Goal: Book appointment/travel/reservation

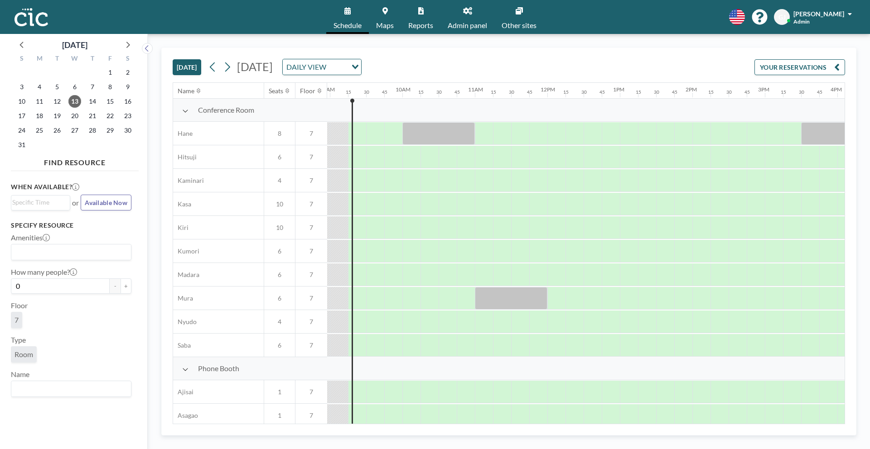
scroll to position [0, 652]
click at [469, 18] on link "Admin panel" at bounding box center [467, 17] width 54 height 34
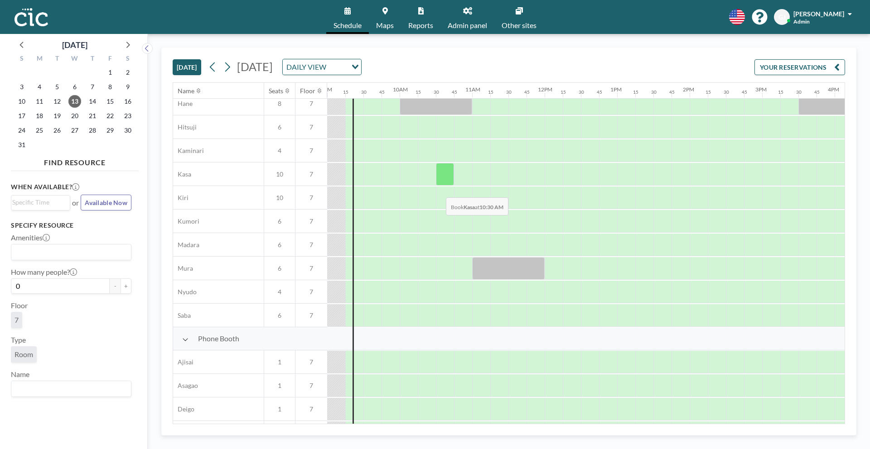
scroll to position [0, 652]
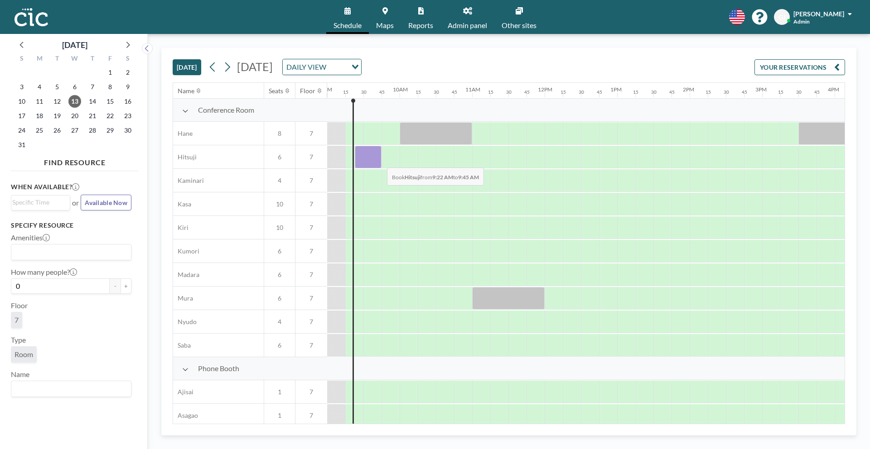
drag, startPoint x: 362, startPoint y: 160, endPoint x: 380, endPoint y: 161, distance: 17.2
click at [380, 161] on div at bounding box center [368, 157] width 27 height 23
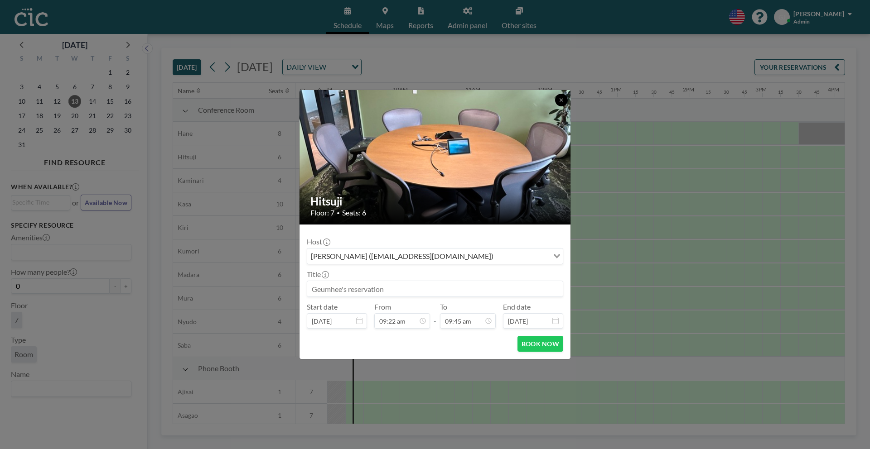
click at [562, 104] on button at bounding box center [561, 100] width 13 height 13
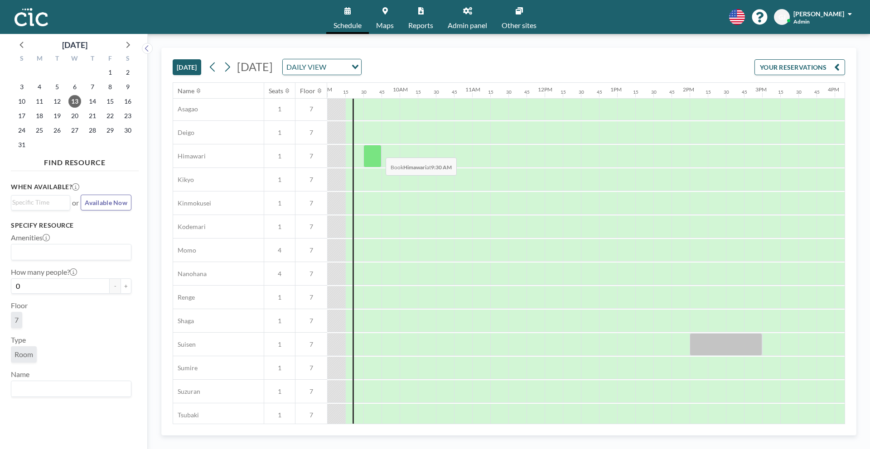
scroll to position [240, 652]
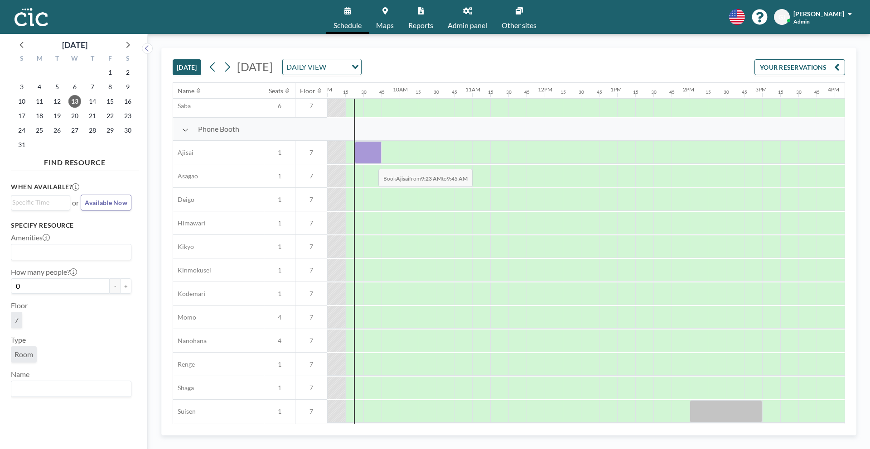
click at [371, 162] on div at bounding box center [368, 152] width 27 height 23
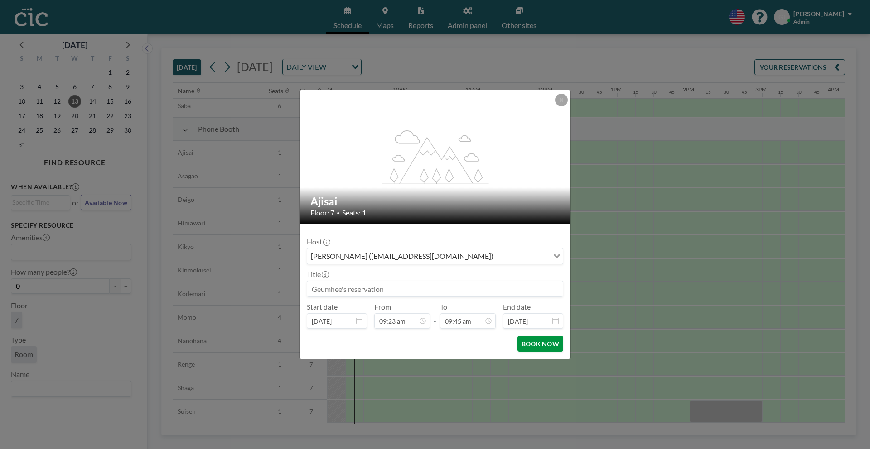
click at [539, 347] on button "BOOK NOW" at bounding box center [540, 344] width 46 height 16
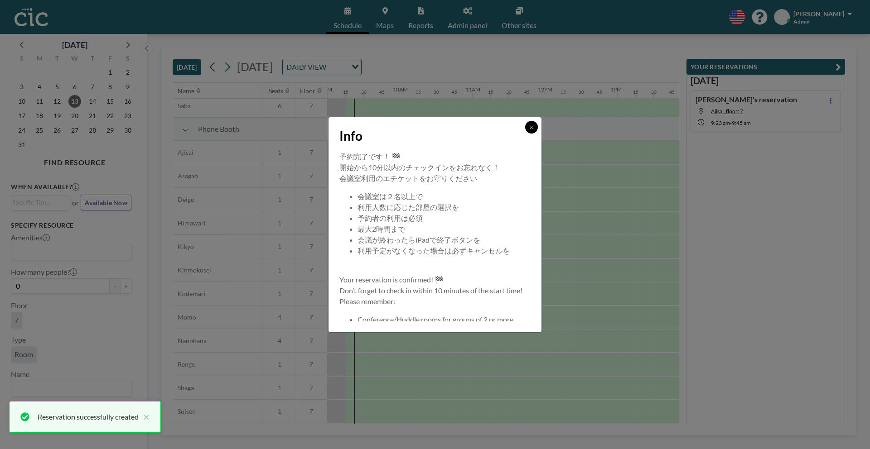
click at [528, 130] on button at bounding box center [531, 127] width 13 height 13
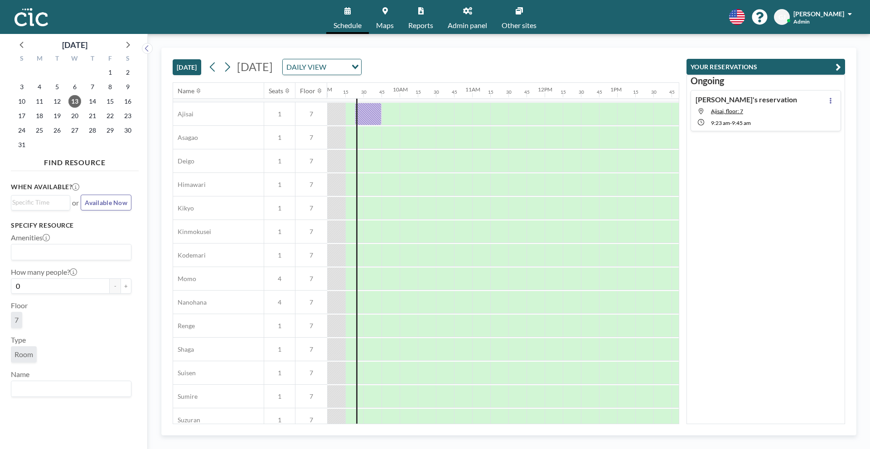
scroll to position [0, 652]
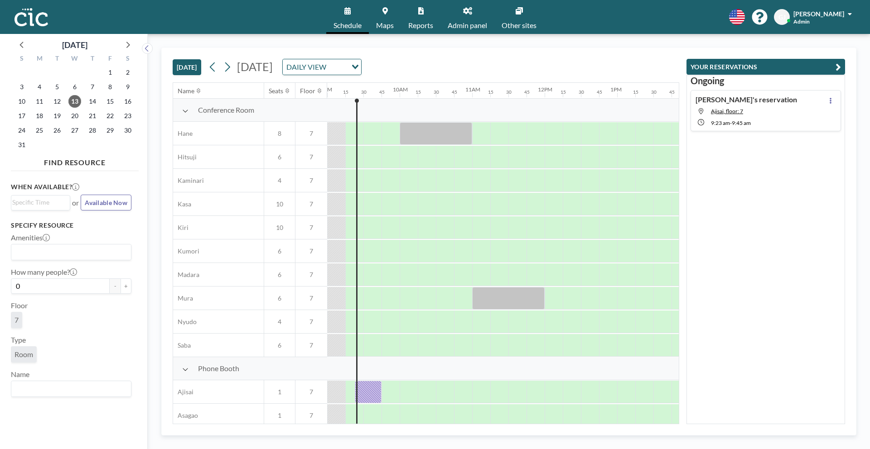
click at [469, 24] on span "Admin panel" at bounding box center [467, 25] width 39 height 7
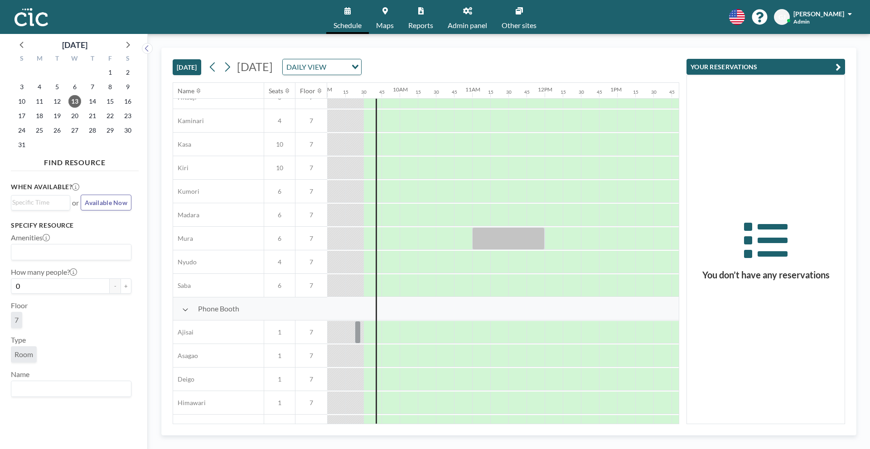
scroll to position [95, 652]
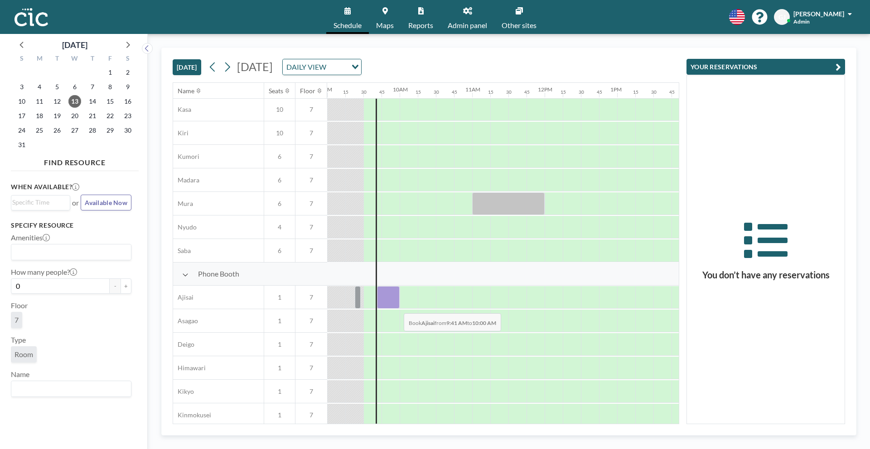
drag, startPoint x: 380, startPoint y: 307, endPoint x: 396, endPoint y: 307, distance: 16.8
click at [396, 307] on div at bounding box center [388, 297] width 23 height 23
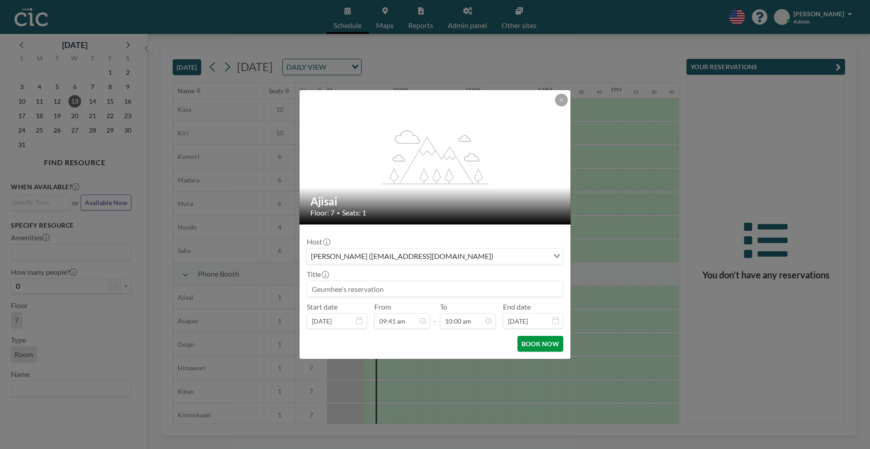
click at [540, 346] on button "BOOK NOW" at bounding box center [540, 344] width 46 height 16
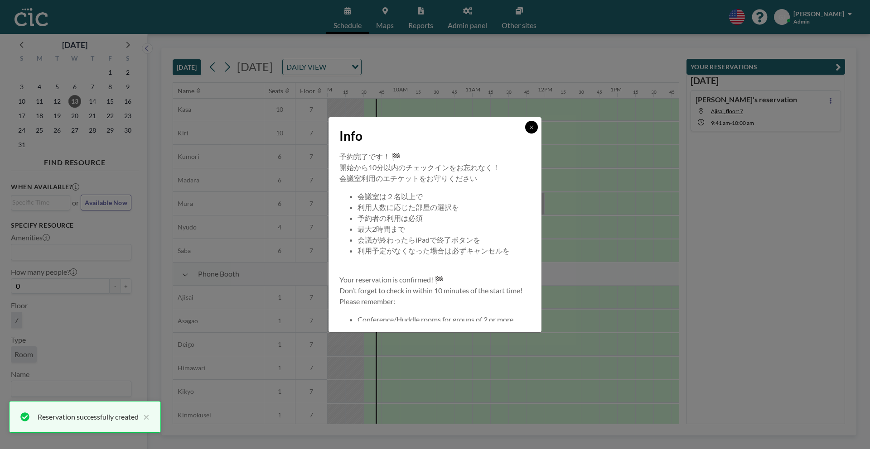
click at [528, 124] on button at bounding box center [531, 127] width 13 height 13
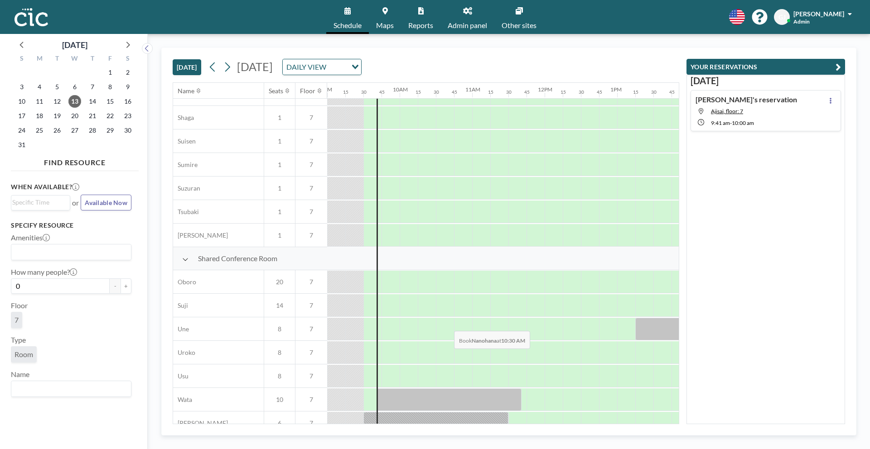
scroll to position [526, 652]
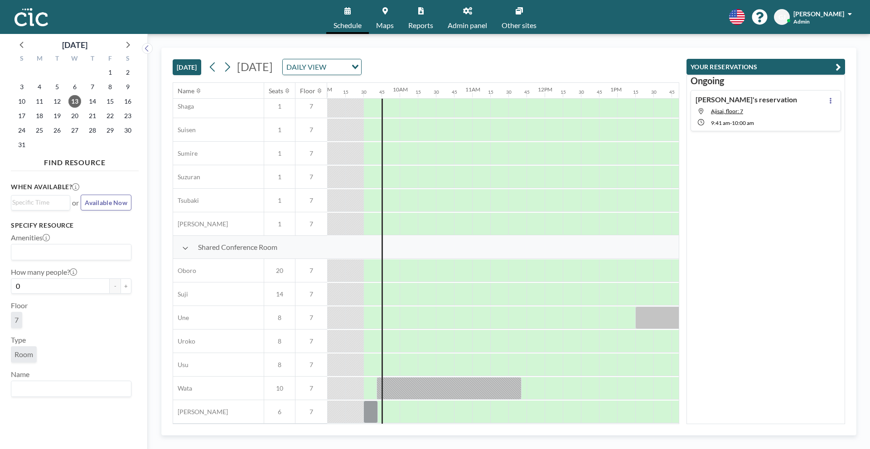
click at [354, 17] on link "Schedule" at bounding box center [347, 17] width 43 height 34
click at [380, 17] on link "Maps" at bounding box center [385, 17] width 32 height 34
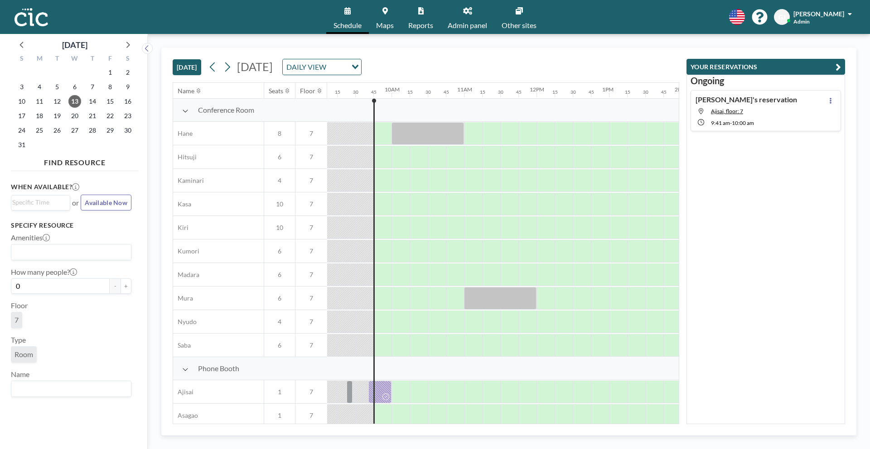
scroll to position [0, 689]
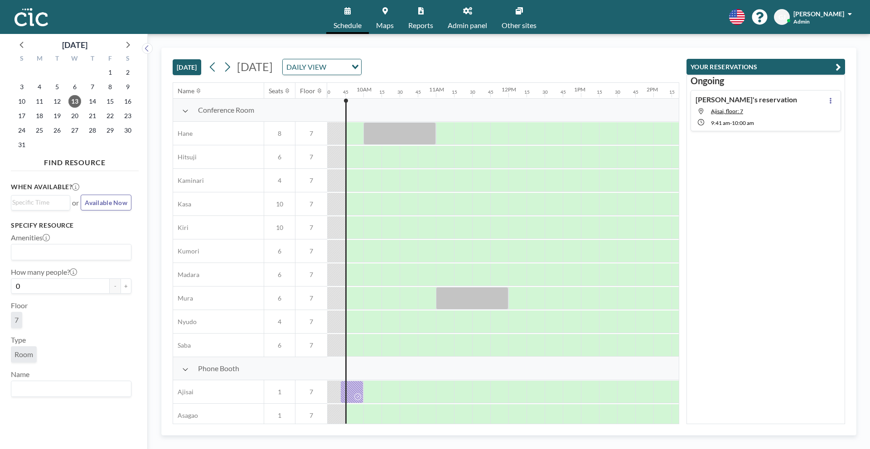
click at [468, 18] on link "Admin panel" at bounding box center [467, 17] width 54 height 34
